Goal: Task Accomplishment & Management: Complete application form

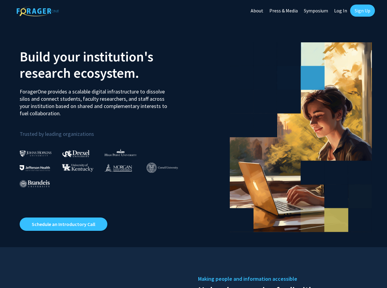
click at [369, 8] on link "Sign Up" at bounding box center [362, 11] width 25 height 12
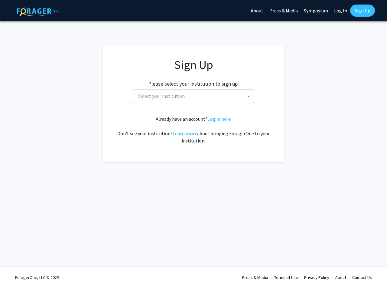
click at [213, 100] on span "Select your institution" at bounding box center [195, 96] width 118 height 12
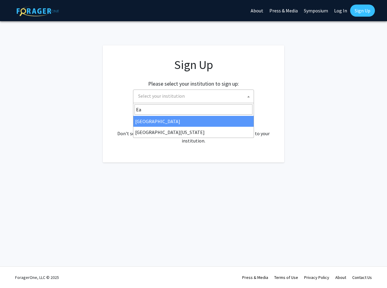
type input "E"
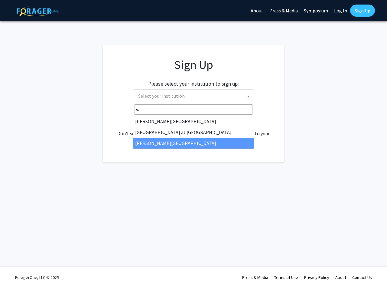
type input "w"
select select "21"
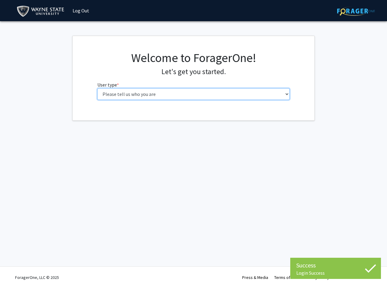
click at [97, 88] on select "Please tell us who you are Undergraduate Student Master's Student Doctoral Cand…" at bounding box center [193, 93] width 193 height 11
select select "5: faculty"
click option "Faculty" at bounding box center [0, 0] width 0 height 0
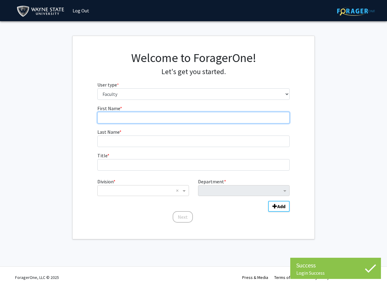
click at [135, 115] on input "First Name * required" at bounding box center [193, 117] width 193 height 11
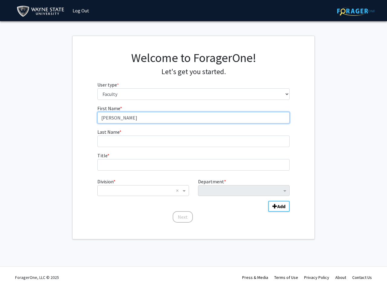
type input "Michael"
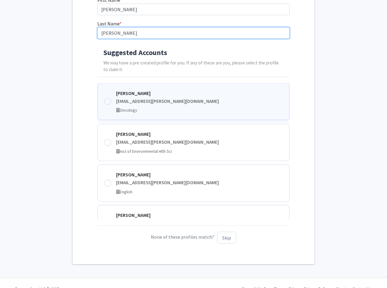
scroll to position [729, 0]
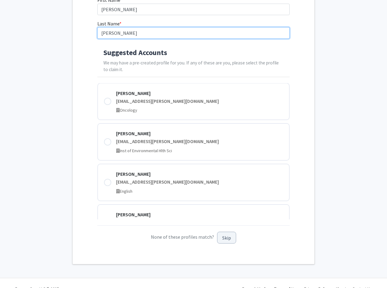
type input "Landowski"
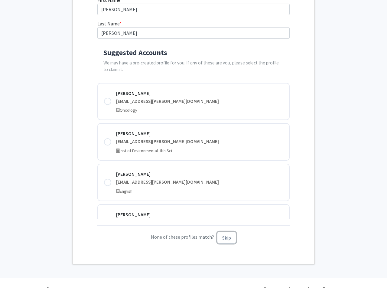
click at [227, 239] on button "Skip" at bounding box center [226, 238] width 19 height 12
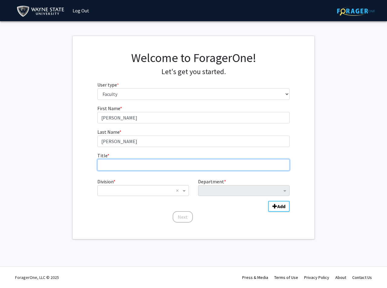
click at [123, 162] on input "Title * required" at bounding box center [193, 164] width 193 height 11
type input "Assistant Professor"
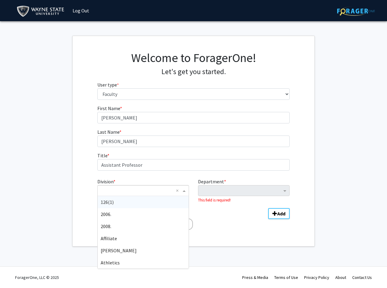
click at [122, 189] on input "Division" at bounding box center [137, 190] width 73 height 7
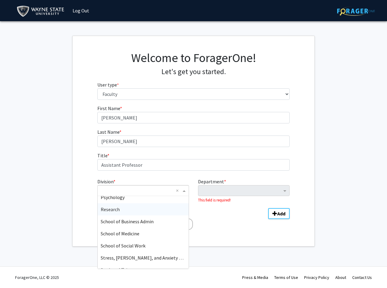
scroll to position [882, 0]
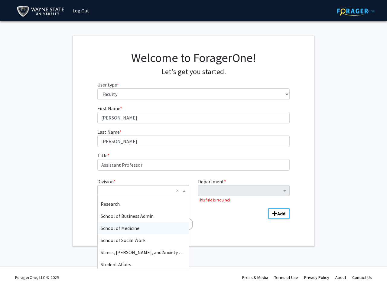
click at [138, 226] on span "School of Medicine" at bounding box center [120, 228] width 39 height 6
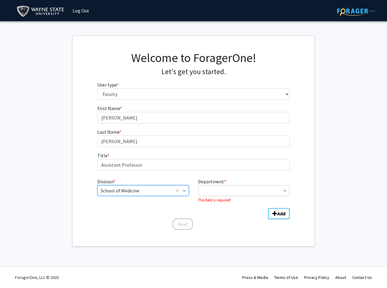
click at [217, 190] on input "Department" at bounding box center [241, 190] width 80 height 7
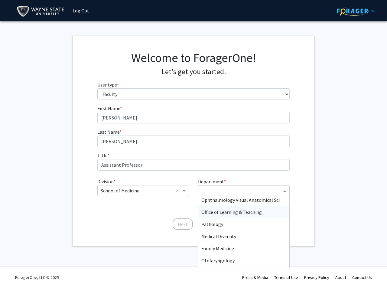
scroll to position [120, 0]
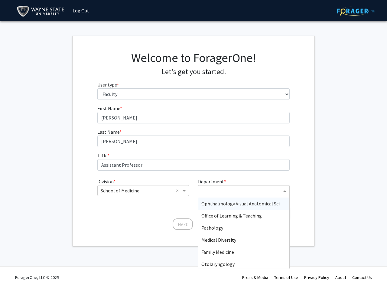
click at [255, 205] on span "Ophthalmology Visual Anatomical Sci" at bounding box center [240, 204] width 78 height 6
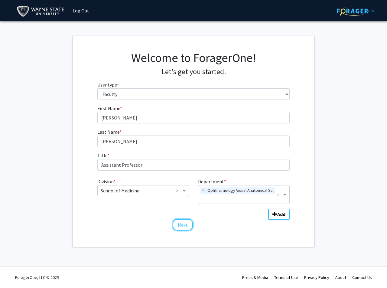
drag, startPoint x: 183, startPoint y: 224, endPoint x: 216, endPoint y: 220, distance: 33.3
click at [183, 224] on button "Next" at bounding box center [183, 224] width 20 height 11
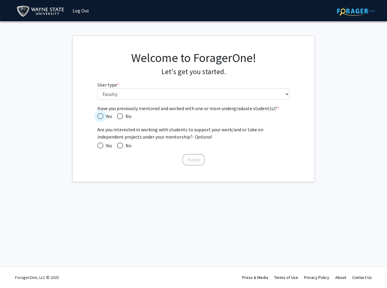
click at [100, 118] on span "Have you previously mentored and worked with one or more undergraduate student(…" at bounding box center [100, 116] width 6 height 6
click at [100, 118] on input "Yes" at bounding box center [100, 116] width 6 height 6
radio input "true"
click at [101, 144] on span at bounding box center [100, 145] width 6 height 6
click at [99, 146] on span at bounding box center [100, 145] width 6 height 6
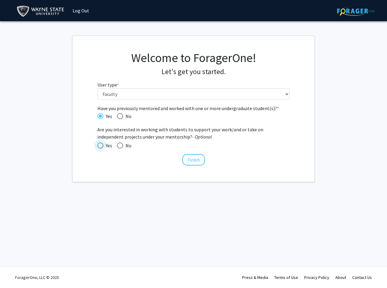
click at [99, 146] on input "Yes" at bounding box center [100, 145] width 6 height 6
radio input "true"
click at [201, 158] on button "Finish" at bounding box center [193, 159] width 23 height 11
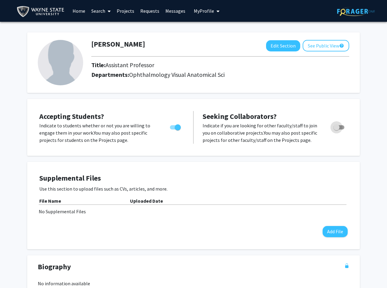
click at [340, 126] on span "Toggle" at bounding box center [337, 127] width 6 height 6
click at [337, 129] on input "Toggle" at bounding box center [336, 129] width 0 height 0
checkbox input "true"
click at [54, 66] on img at bounding box center [60, 62] width 45 height 45
click at [277, 53] on div at bounding box center [220, 56] width 267 height 10
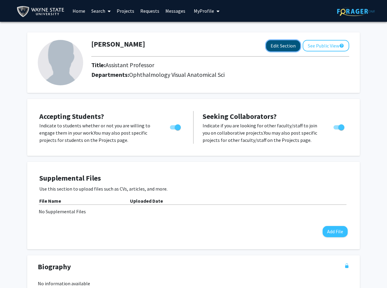
click at [283, 46] on button "Edit Section" at bounding box center [283, 45] width 34 height 11
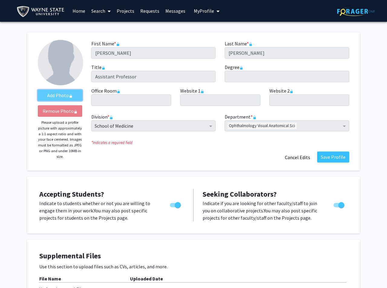
click at [62, 96] on label "Add Photo" at bounding box center [60, 95] width 44 height 11
click at [64, 96] on label "Add Photo" at bounding box center [60, 95] width 44 height 11
click at [60, 76] on img at bounding box center [60, 62] width 45 height 45
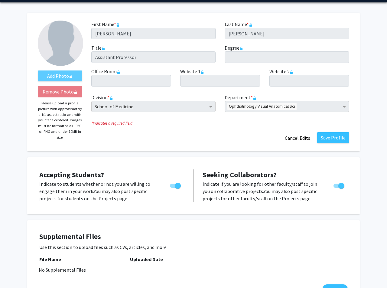
scroll to position [20, 0]
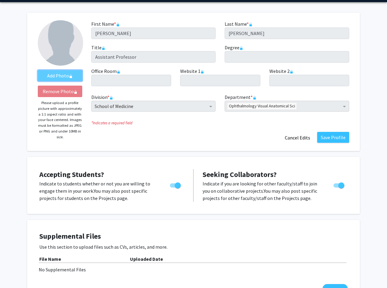
click at [57, 76] on label "Add Photo" at bounding box center [60, 75] width 44 height 11
click at [60, 60] on img at bounding box center [60, 42] width 45 height 45
click at [61, 59] on img at bounding box center [60, 42] width 45 height 45
click at [62, 75] on label "Add Photo" at bounding box center [60, 75] width 44 height 11
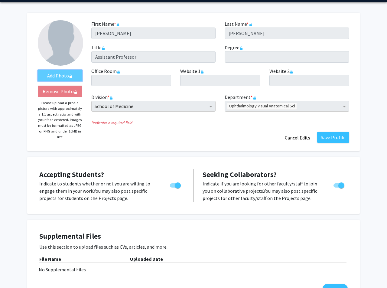
click at [62, 75] on label "Add Photo" at bounding box center [60, 75] width 44 height 11
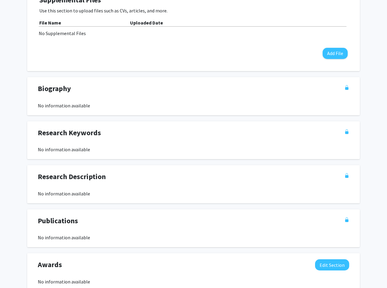
scroll to position [214, 0]
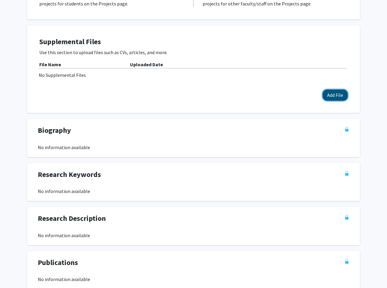
click at [336, 95] on button "Add File" at bounding box center [335, 95] width 25 height 11
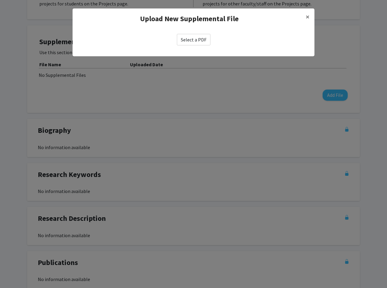
click at [184, 39] on label "Select a PDF" at bounding box center [194, 39] width 34 height 11
click at [0, 0] on input "Select a PDF" at bounding box center [0, 0] width 0 height 0
click at [201, 41] on label "Select a PDF" at bounding box center [194, 39] width 34 height 11
click at [0, 0] on input "Select a PDF" at bounding box center [0, 0] width 0 height 0
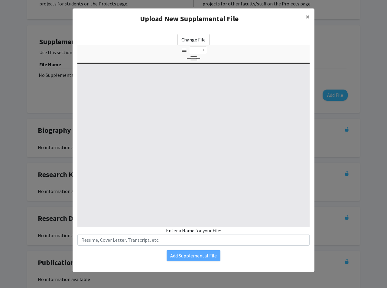
type input "0"
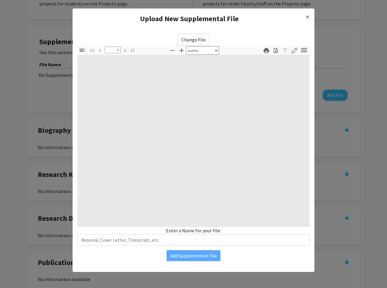
select select "auto"
type input "1"
select select "auto"
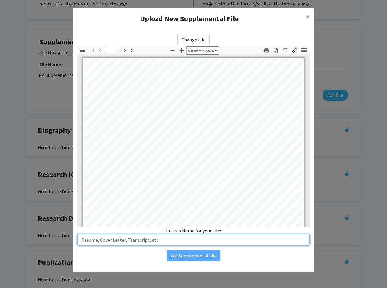
click at [156, 243] on input "text" at bounding box center [193, 239] width 232 height 11
type input "CV"
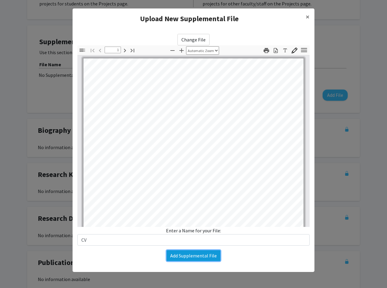
click at [189, 256] on button "Add Supplemental File" at bounding box center [194, 255] width 54 height 11
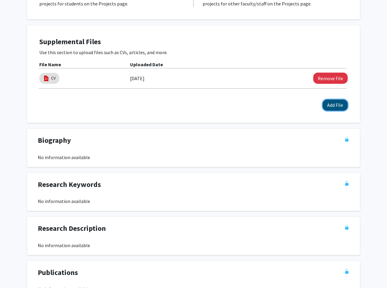
click at [336, 102] on button "Add File" at bounding box center [335, 105] width 25 height 11
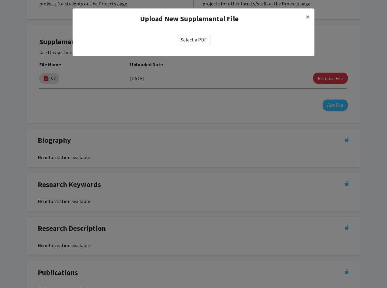
click at [204, 41] on label "Select a PDF" at bounding box center [194, 39] width 34 height 11
click at [0, 0] on input "Select a PDF" at bounding box center [0, 0] width 0 height 0
select select "custom"
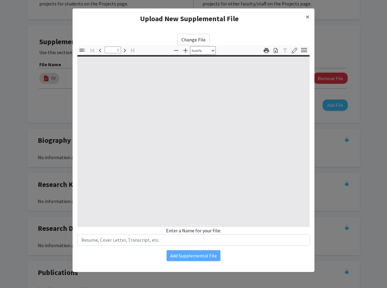
type input "0"
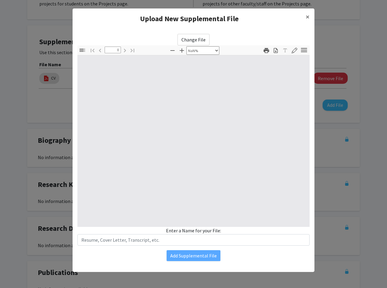
select select "auto"
type input "1"
select select "auto"
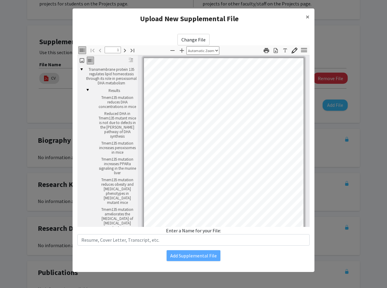
scroll to position [1, 0]
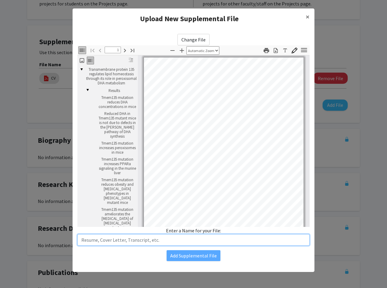
click at [166, 243] on input "text" at bounding box center [193, 239] width 232 height 11
type input "Paper 1"
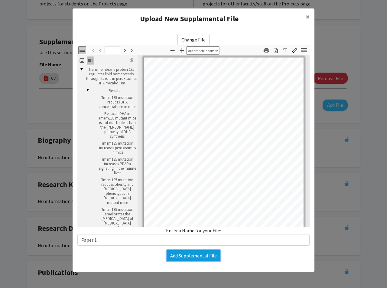
click at [208, 254] on button "Add Supplemental File" at bounding box center [194, 255] width 54 height 11
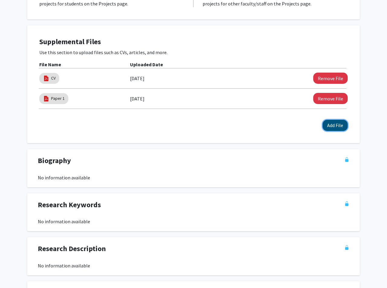
click at [332, 125] on button "Add File" at bounding box center [335, 125] width 25 height 11
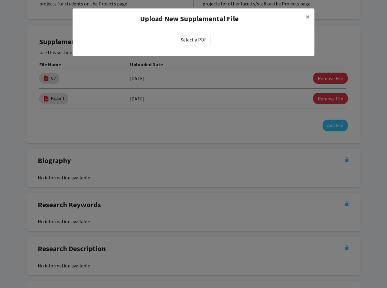
click at [188, 34] on label "Select a PDF" at bounding box center [194, 39] width 34 height 11
click at [0, 0] on input "Select a PDF" at bounding box center [0, 0] width 0 height 0
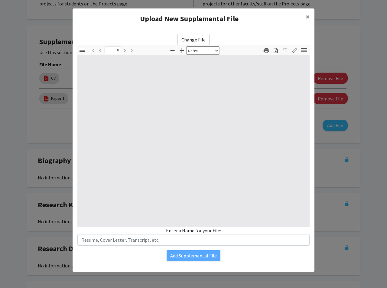
select select "auto"
type input "1"
select select "auto"
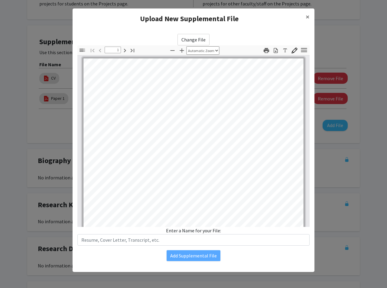
scroll to position [0, 0]
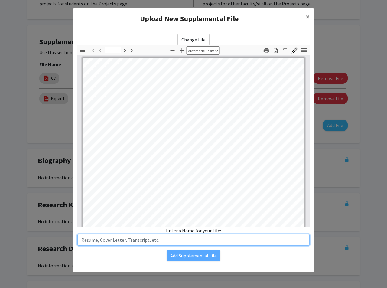
click at [143, 241] on input "text" at bounding box center [193, 239] width 232 height 11
type input "Paper 2"
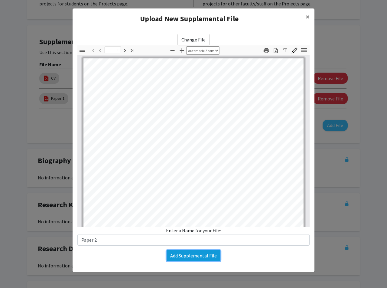
click at [180, 258] on button "Add Supplemental File" at bounding box center [194, 255] width 54 height 11
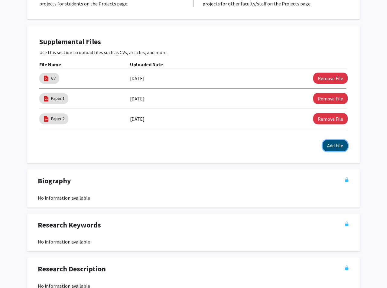
click at [336, 146] on button "Add File" at bounding box center [335, 145] width 25 height 11
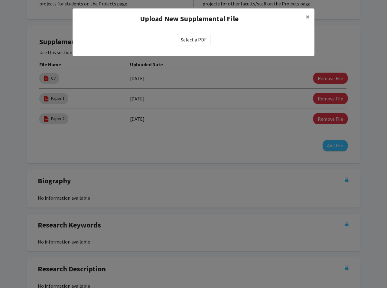
click at [198, 42] on label "Select a PDF" at bounding box center [194, 39] width 34 height 11
click at [195, 42] on label "Select a PDF" at bounding box center [194, 39] width 34 height 11
click at [0, 0] on input "Select a PDF" at bounding box center [0, 0] width 0 height 0
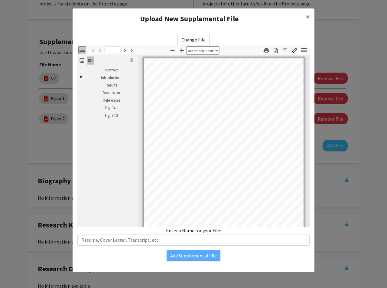
scroll to position [1, 0]
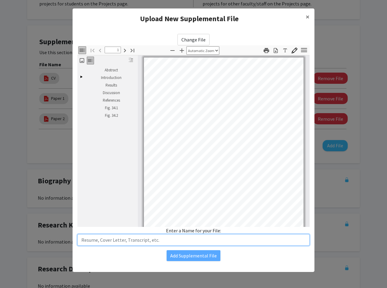
drag, startPoint x: 137, startPoint y: 241, endPoint x: 139, endPoint y: 238, distance: 3.6
click at [136, 241] on input "text" at bounding box center [193, 239] width 232 height 11
type input "Paper 3"
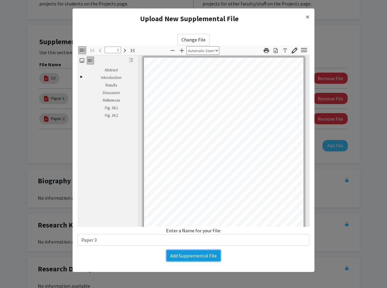
click at [186, 257] on button "Add Supplemental File" at bounding box center [194, 255] width 54 height 11
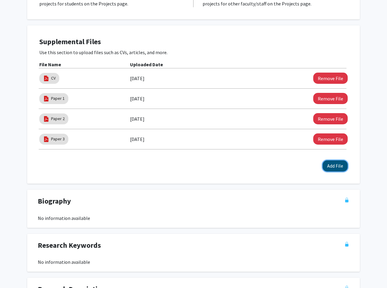
click at [330, 169] on button "Add File" at bounding box center [335, 165] width 25 height 11
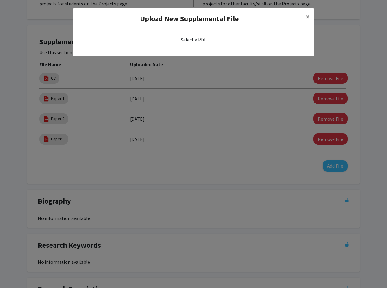
click at [199, 41] on label "Select a PDF" at bounding box center [194, 39] width 34 height 11
click at [0, 0] on input "Select a PDF" at bounding box center [0, 0] width 0 height 0
select select "custom"
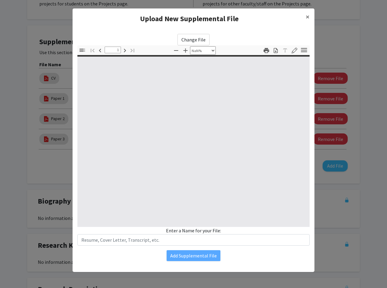
type input "0"
select select "auto"
type input "3"
select select "auto"
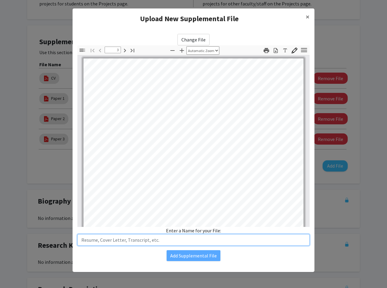
click at [172, 243] on input "text" at bounding box center [193, 239] width 232 height 11
type input "Paper 4"
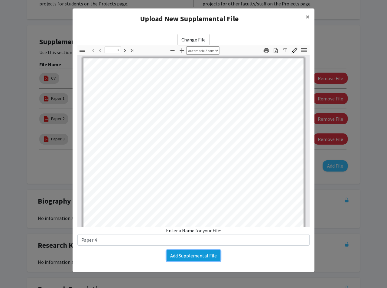
click at [198, 258] on button "Add Supplemental File" at bounding box center [194, 255] width 54 height 11
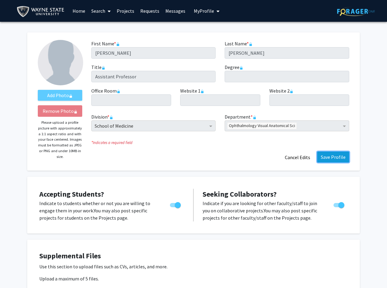
click at [327, 159] on button "Save Profile" at bounding box center [333, 157] width 32 height 11
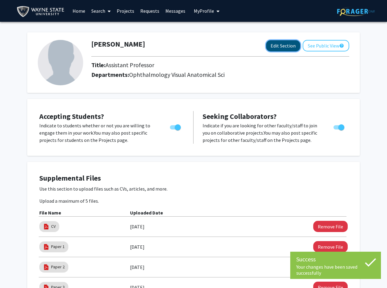
click at [274, 47] on button "Edit Section" at bounding box center [283, 45] width 34 height 11
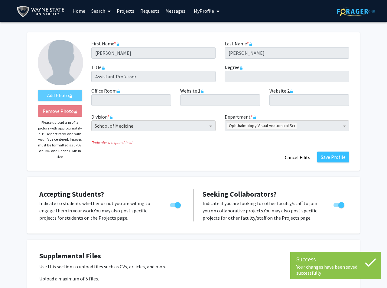
click at [54, 66] on img at bounding box center [60, 62] width 45 height 45
click at [59, 96] on label "Add Photo" at bounding box center [60, 95] width 44 height 11
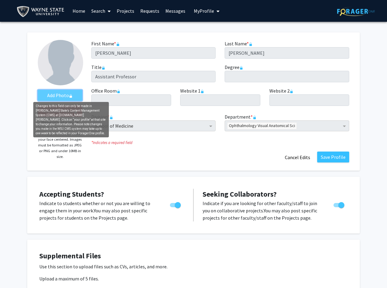
click at [74, 95] on label "Add Photo" at bounding box center [60, 95] width 44 height 11
click at [71, 96] on icon "AddProfile Picture" at bounding box center [71, 96] width 4 height 4
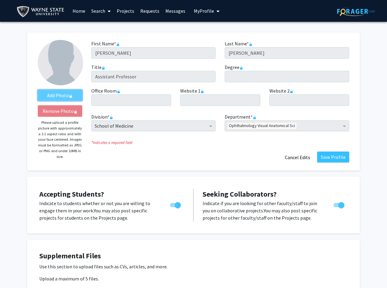
click at [71, 96] on icon "AddProfile Picture" at bounding box center [71, 96] width 4 height 4
click at [69, 95] on label "Add Photo" at bounding box center [60, 95] width 44 height 11
click at [55, 95] on label "Add Photo" at bounding box center [60, 95] width 44 height 11
click at [74, 95] on label "Add Photo" at bounding box center [60, 95] width 44 height 11
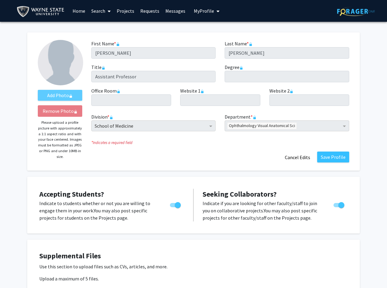
drag, startPoint x: 74, startPoint y: 11, endPoint x: 84, endPoint y: 16, distance: 11.0
click at [75, 11] on link "Home" at bounding box center [79, 10] width 19 height 21
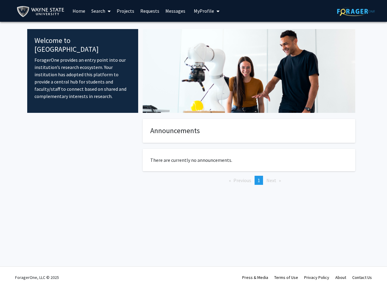
click at [97, 12] on link "Search" at bounding box center [100, 10] width 25 height 21
click at [117, 25] on span "Faculty/Staff" at bounding box center [110, 28] width 44 height 12
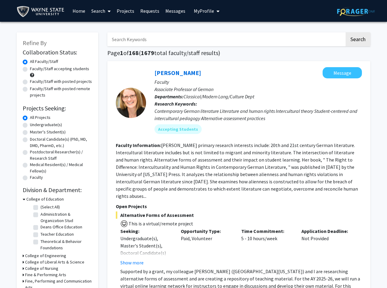
click at [137, 38] on input "Search Keywords" at bounding box center [225, 39] width 237 height 14
type input "Landowski"
click at [346, 32] on button "Search" at bounding box center [358, 39] width 25 height 14
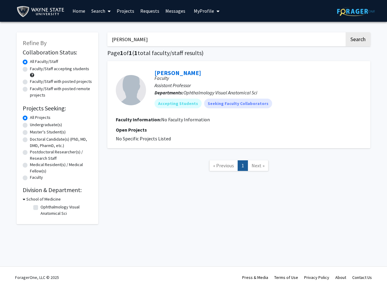
drag, startPoint x: 139, startPoint y: 38, endPoint x: 110, endPoint y: 37, distance: 28.8
click at [110, 37] on input "Landowski" at bounding box center [225, 39] width 237 height 14
click at [80, 10] on link "Home" at bounding box center [79, 10] width 19 height 21
